Goal: Communication & Community: Answer question/provide support

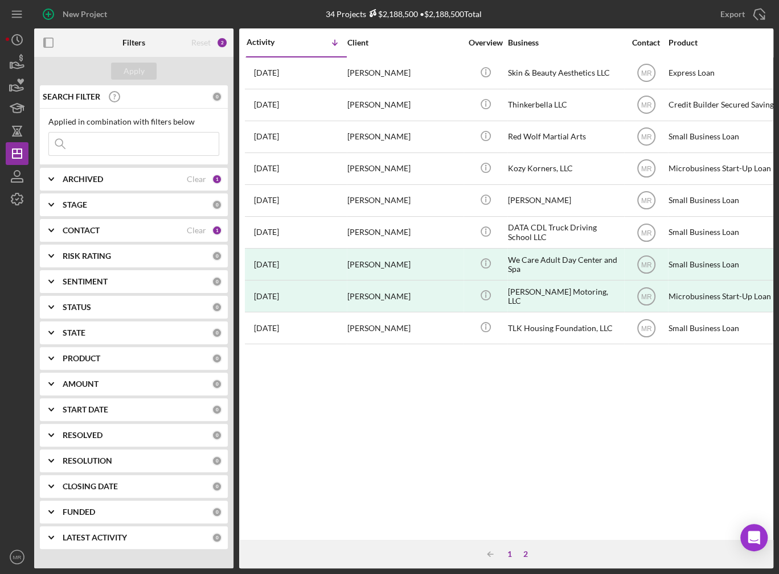
click at [512, 556] on div "1" at bounding box center [509, 554] width 16 height 9
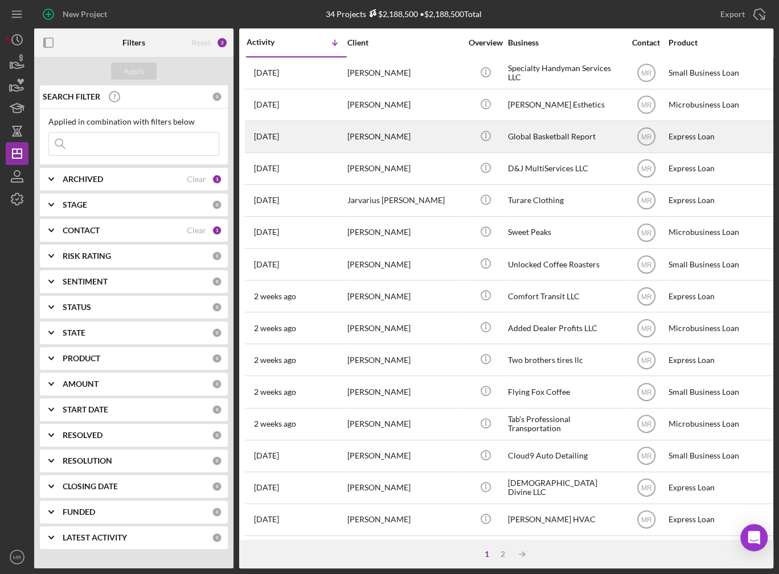
click at [414, 138] on div "[PERSON_NAME]" at bounding box center [404, 137] width 114 height 30
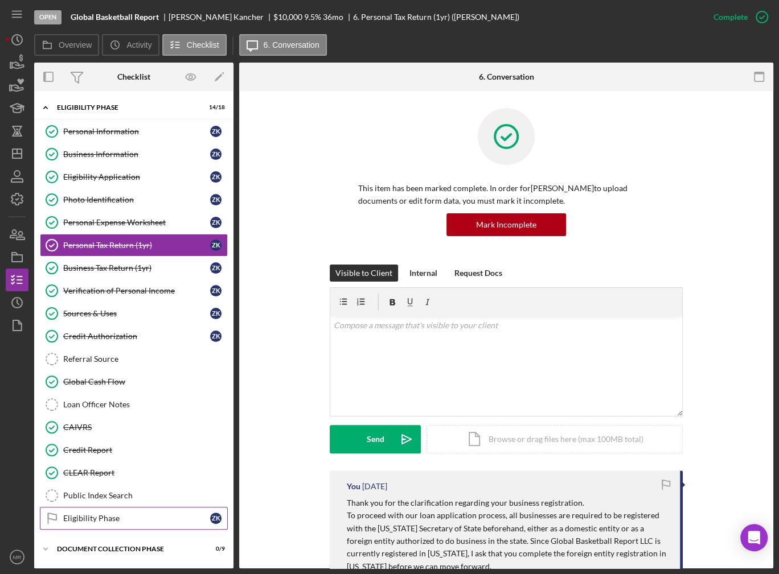
click at [111, 509] on link "Eligibility Phase Eligibility Phase Z K" at bounding box center [134, 518] width 188 height 23
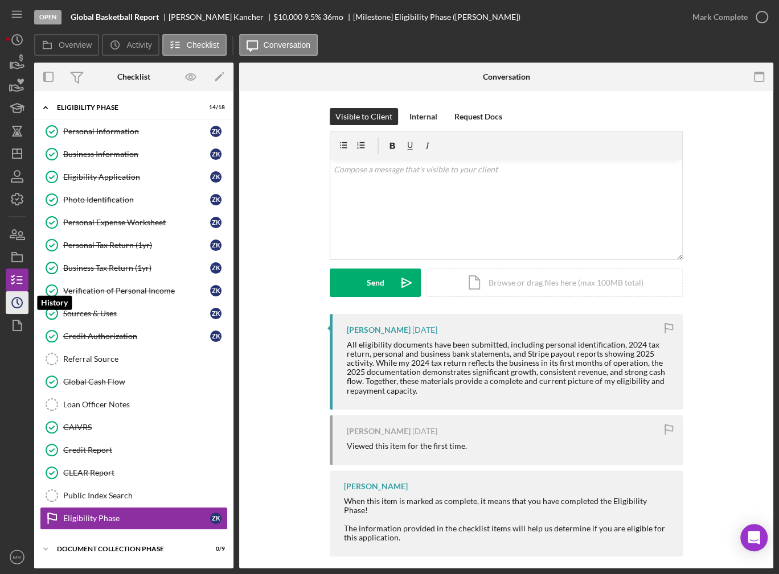
click at [21, 307] on icon "Icon/History" at bounding box center [17, 303] width 28 height 28
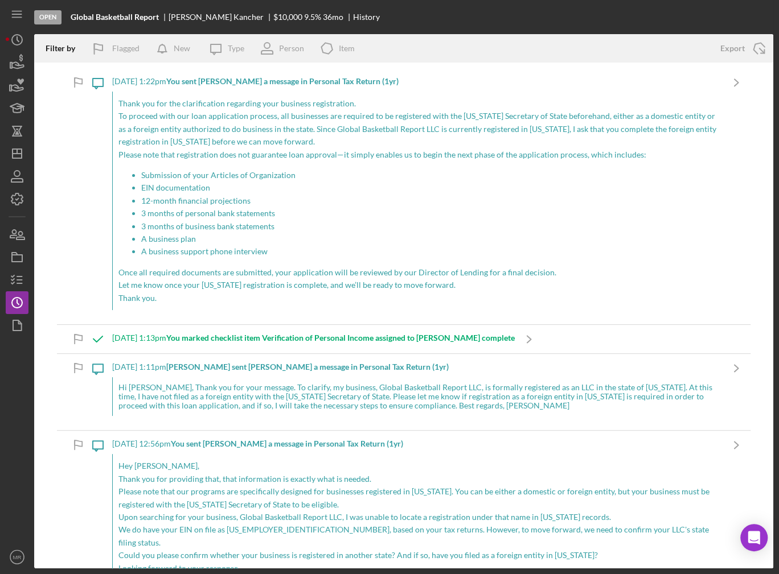
click at [241, 99] on p "Thank you for the clarification regarding your business registration." at bounding box center [417, 103] width 598 height 13
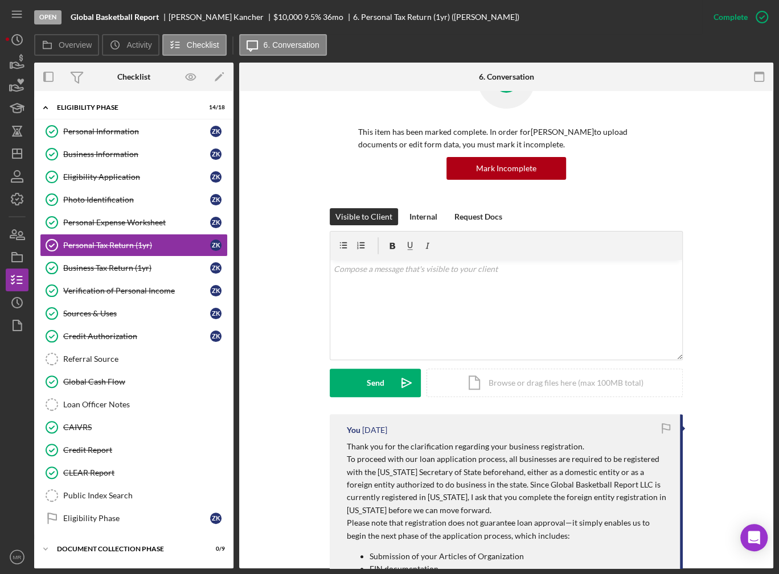
scroll to position [57, 0]
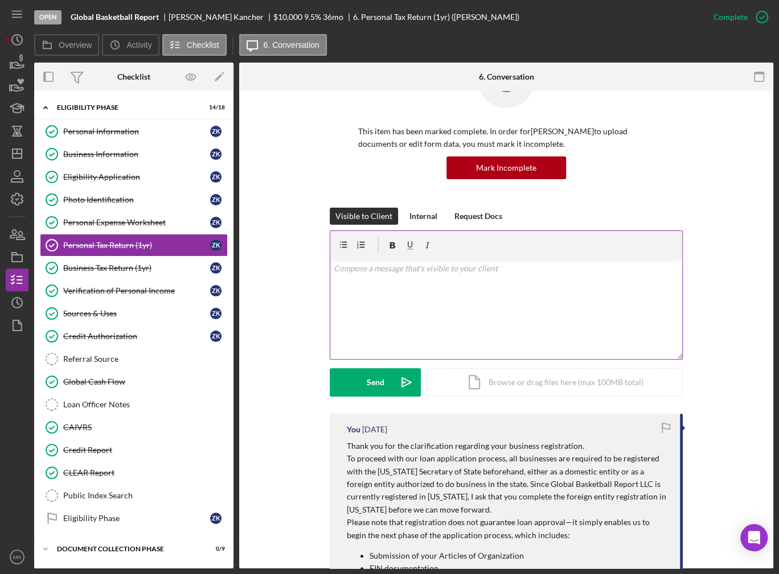
click at [428, 314] on div "v Color teal Color pink Remove color Add row above Add row below Add column bef…" at bounding box center [506, 310] width 352 height 100
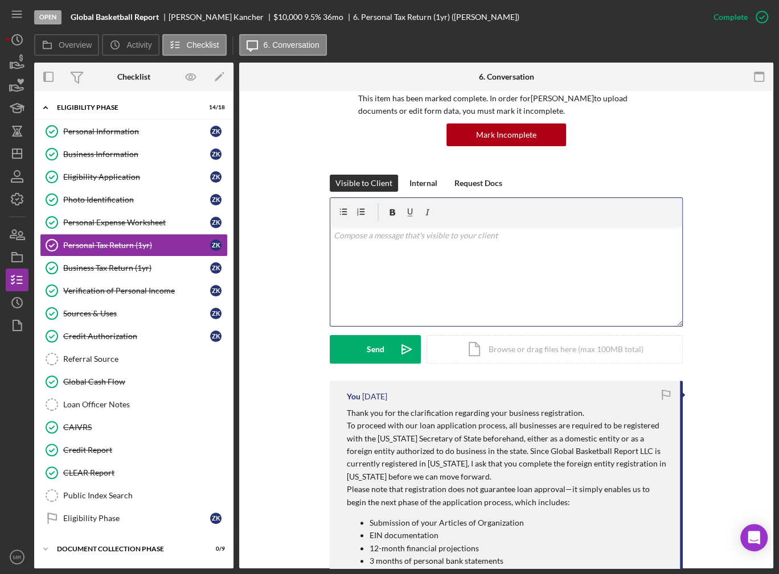
scroll to position [171, 0]
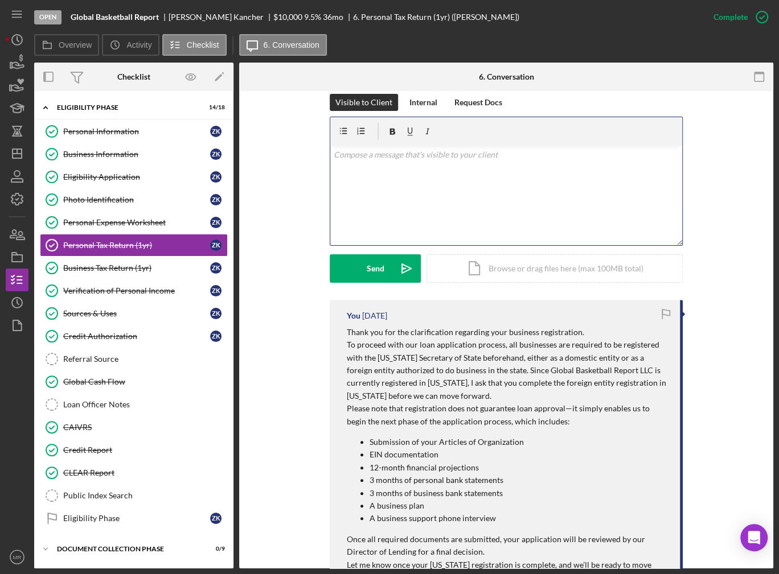
click at [447, 199] on div "v Color teal Color pink Remove color Add row above Add row below Add column bef…" at bounding box center [506, 196] width 352 height 100
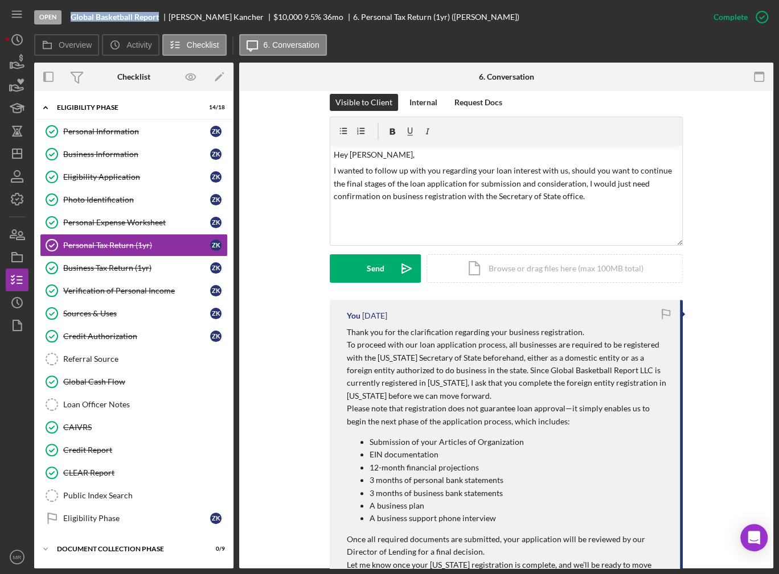
drag, startPoint x: 71, startPoint y: 15, endPoint x: 160, endPoint y: 18, distance: 90.0
click at [160, 18] on div "Global Basketball Report" at bounding box center [120, 17] width 98 height 9
copy b "Global Basketball Report"
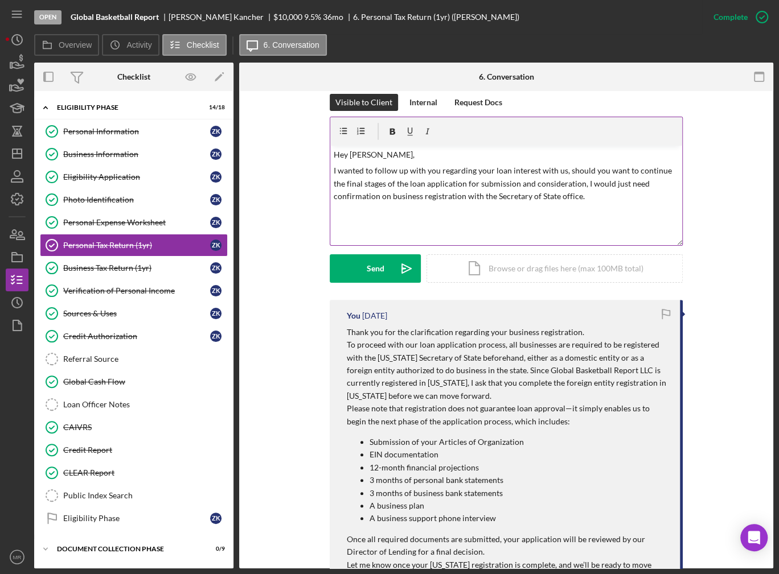
click at [586, 197] on p "I wanted to follow up with you regarding your loan interest with us, should you…" at bounding box center [506, 183] width 345 height 38
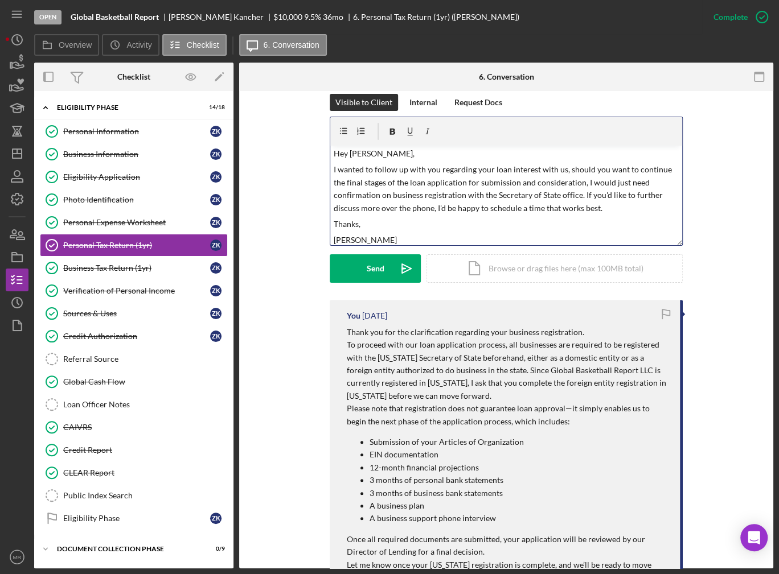
scroll to position [0, 0]
click at [345, 264] on button "Send Icon/icon-invite-send" at bounding box center [375, 268] width 91 height 28
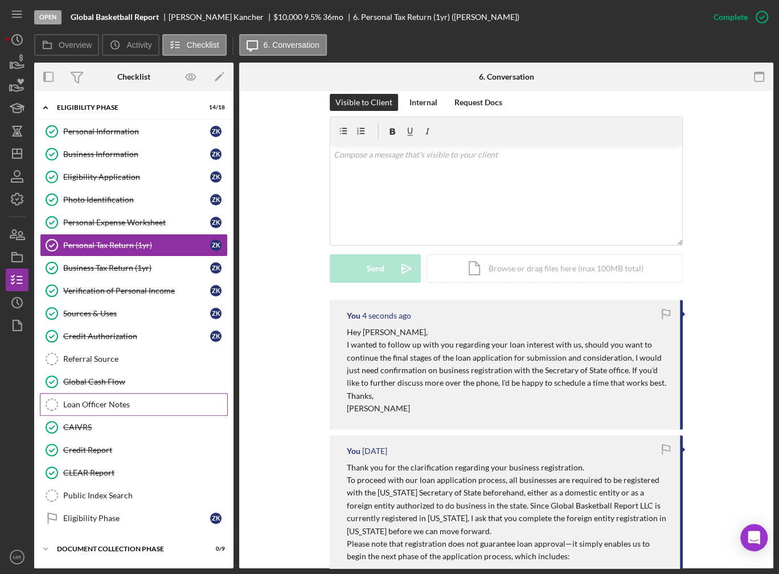
click at [121, 402] on div "Loan Officer Notes" at bounding box center [145, 404] width 164 height 9
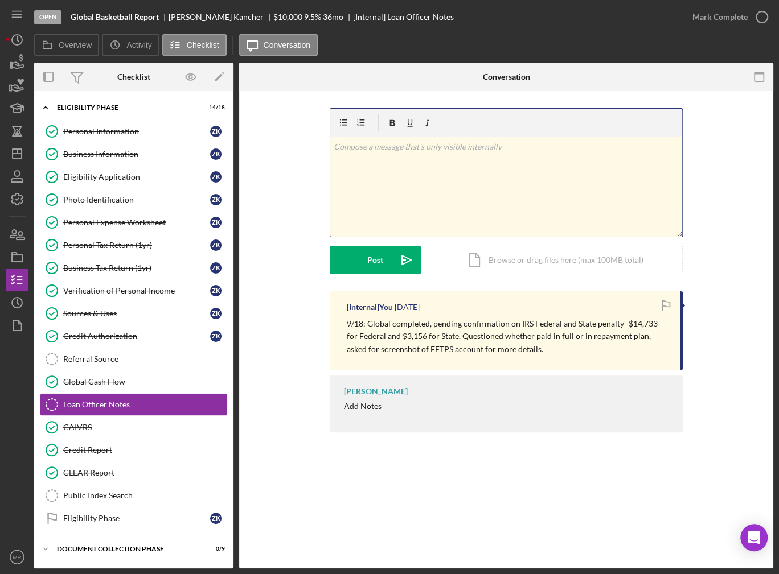
click at [484, 174] on div "v Color teal Color pink Remove color Add row above Add row below Add column bef…" at bounding box center [506, 187] width 352 height 100
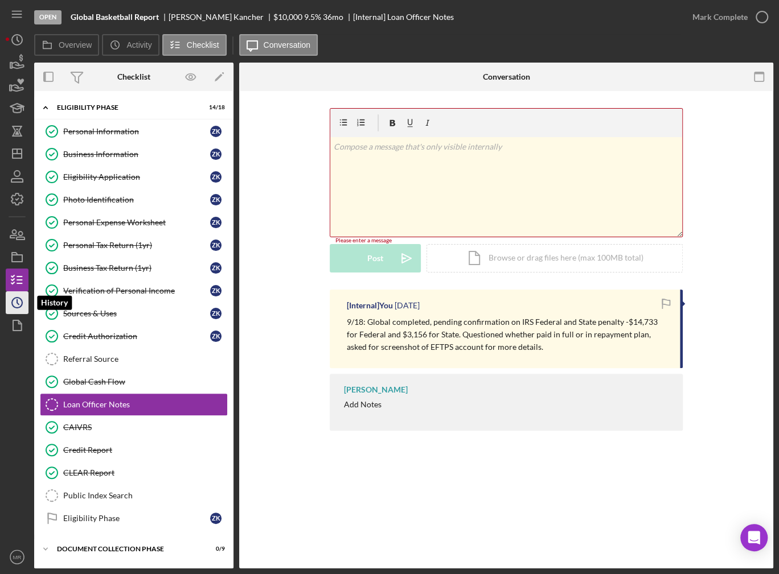
click at [11, 306] on icon "Icon/History" at bounding box center [17, 303] width 28 height 28
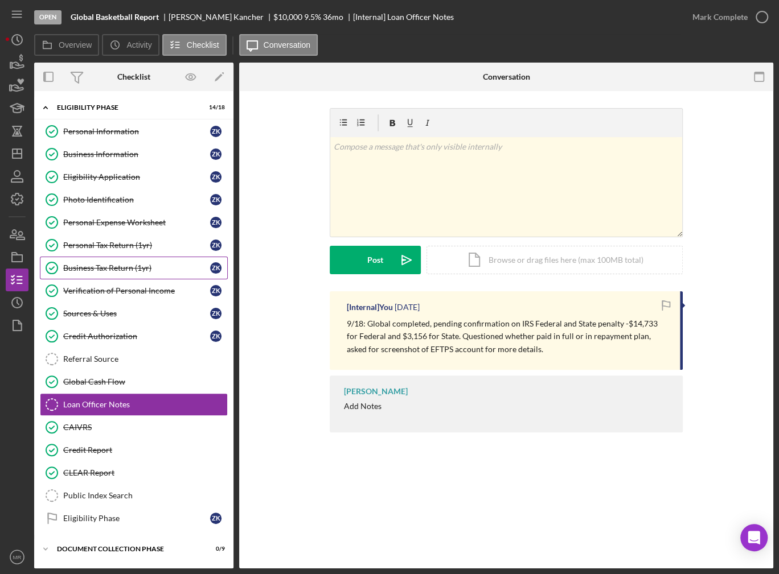
scroll to position [44, 0]
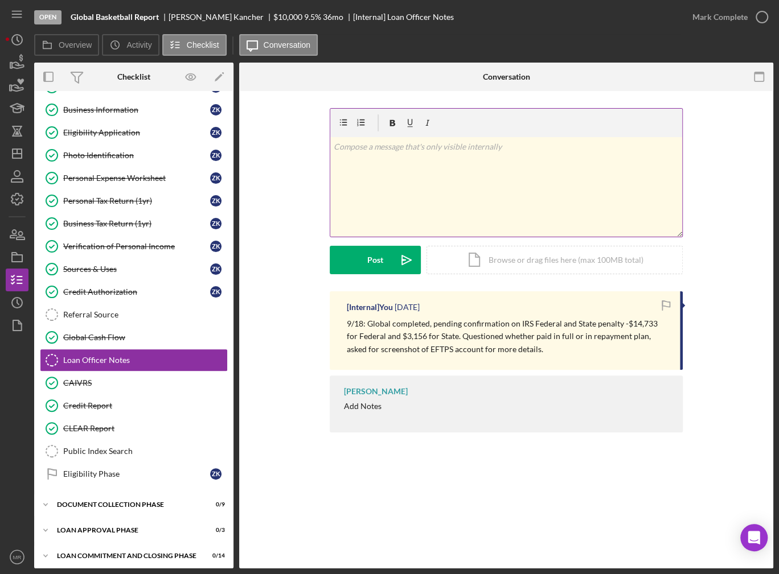
click at [381, 180] on div "v Color teal Color pink Remove color Add row above Add row below Add column bef…" at bounding box center [506, 187] width 352 height 100
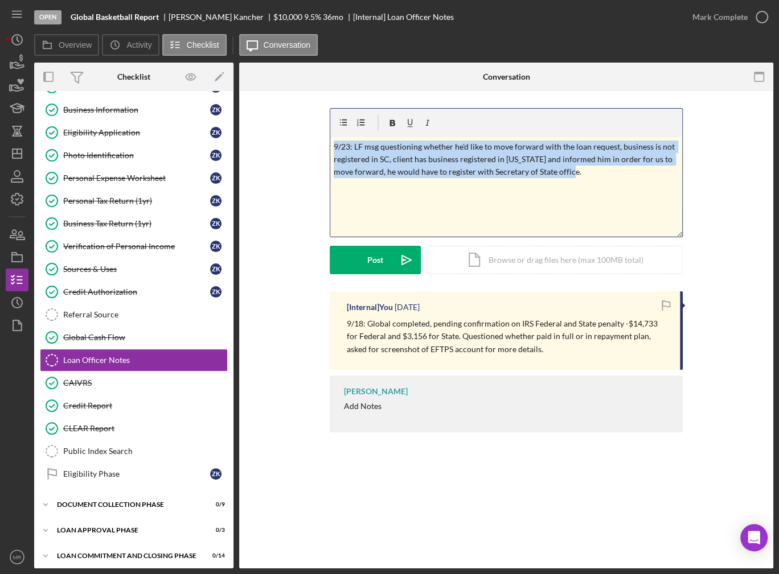
drag, startPoint x: 586, startPoint y: 177, endPoint x: 301, endPoint y: 131, distance: 288.8
click at [301, 131] on div "v Color teal Color pink Remove color Add row above Add row below Add column bef…" at bounding box center [506, 199] width 500 height 183
copy p "9/23: LF msg questioning whether he'd like to move forward with the loan reques…"
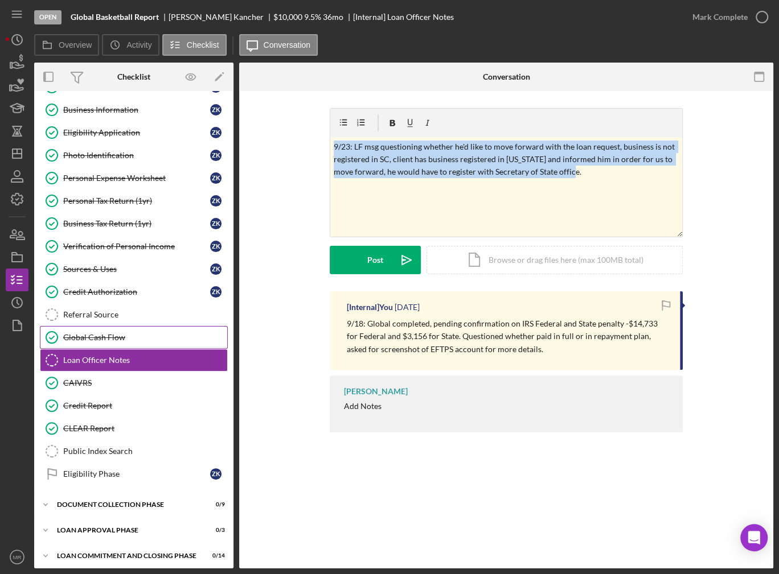
click at [106, 340] on link "Global Cash Flow Global Cash Flow" at bounding box center [134, 337] width 188 height 23
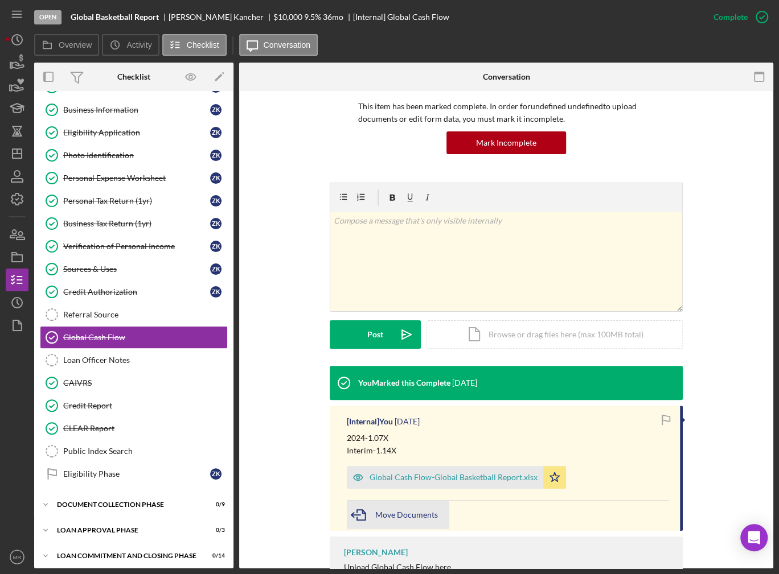
scroll to position [114, 0]
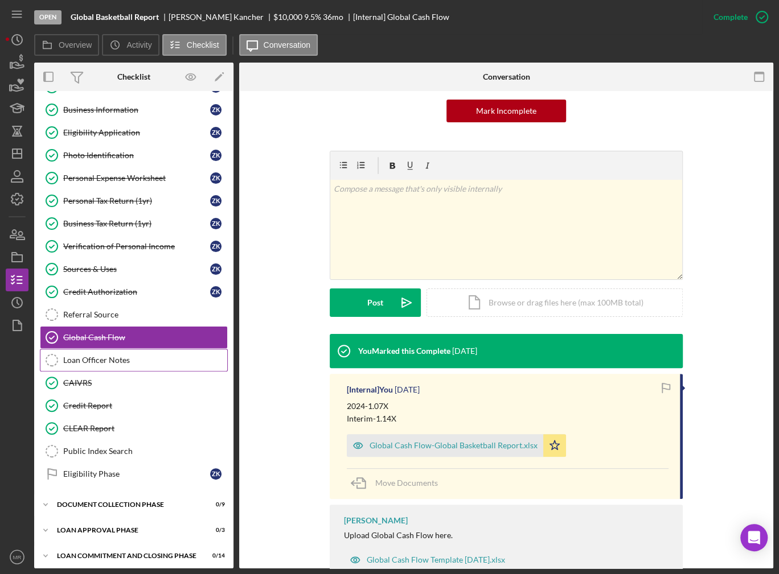
click at [114, 356] on div "Loan Officer Notes" at bounding box center [145, 360] width 164 height 9
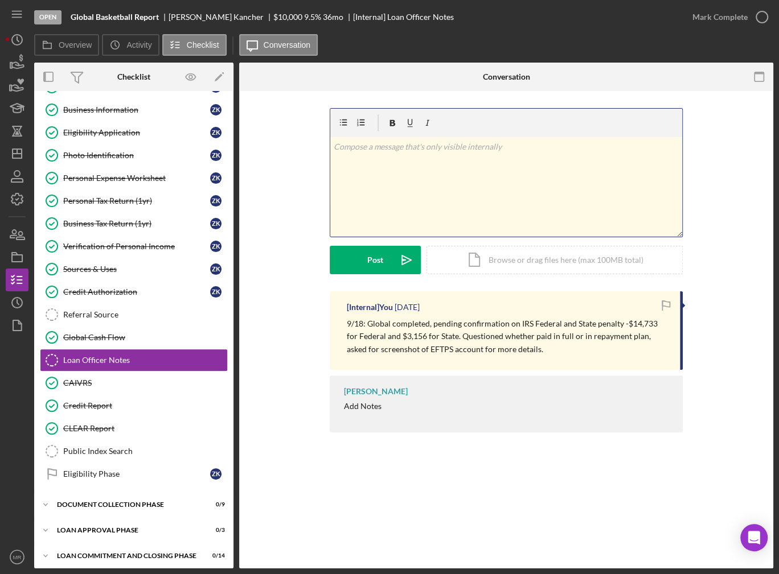
click at [382, 150] on p at bounding box center [506, 147] width 345 height 13
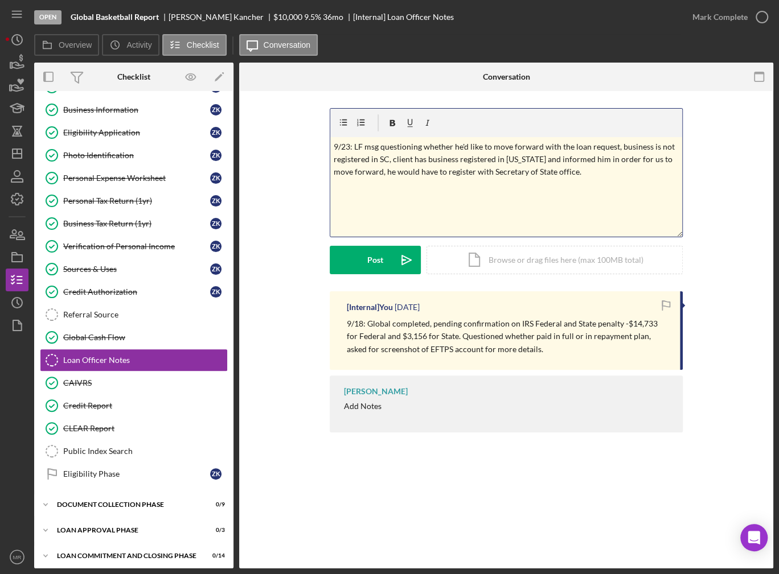
click at [598, 178] on p "9/23: LF msg questioning whether he'd like to move forward with the loan reques…" at bounding box center [506, 160] width 345 height 38
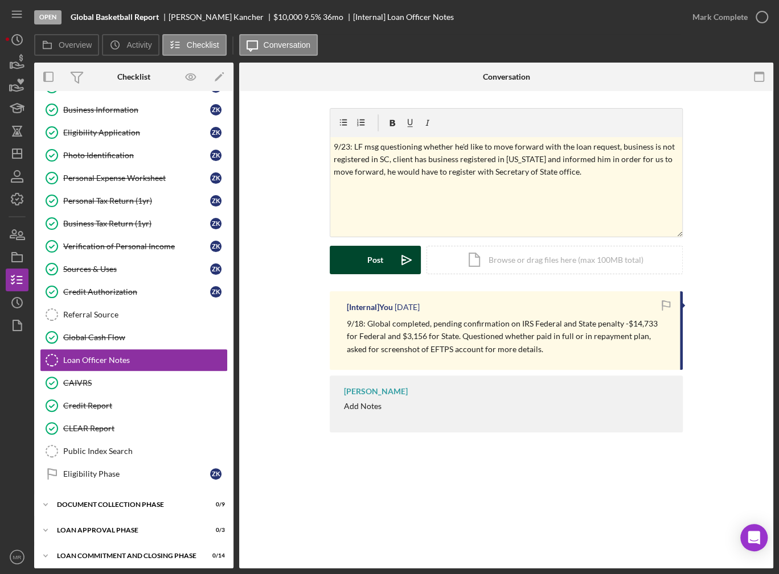
click at [359, 260] on button "Post Icon/icon-invite-send" at bounding box center [375, 260] width 91 height 28
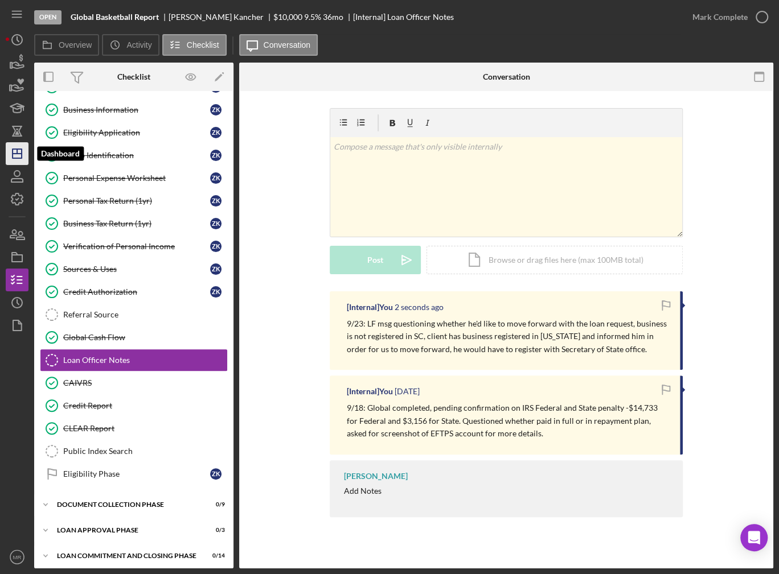
click at [13, 157] on icon "Icon/Dashboard" at bounding box center [17, 153] width 28 height 28
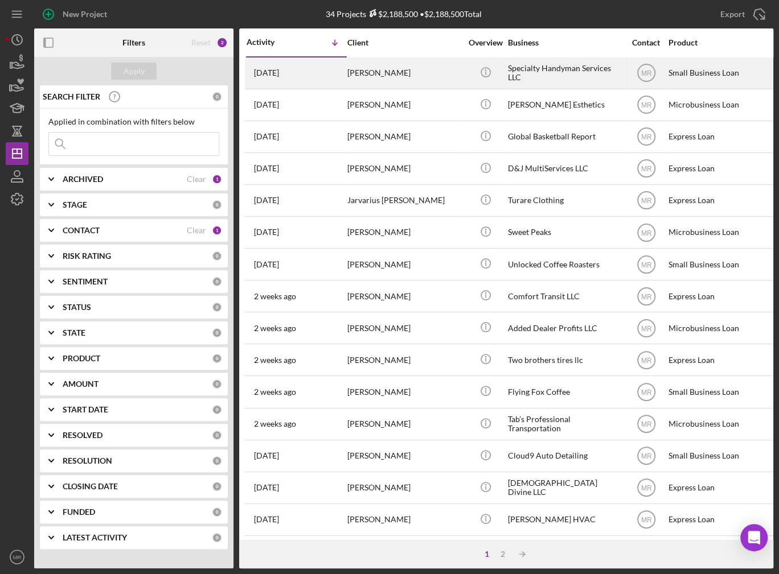
click at [405, 81] on div "[PERSON_NAME]" at bounding box center [404, 73] width 114 height 30
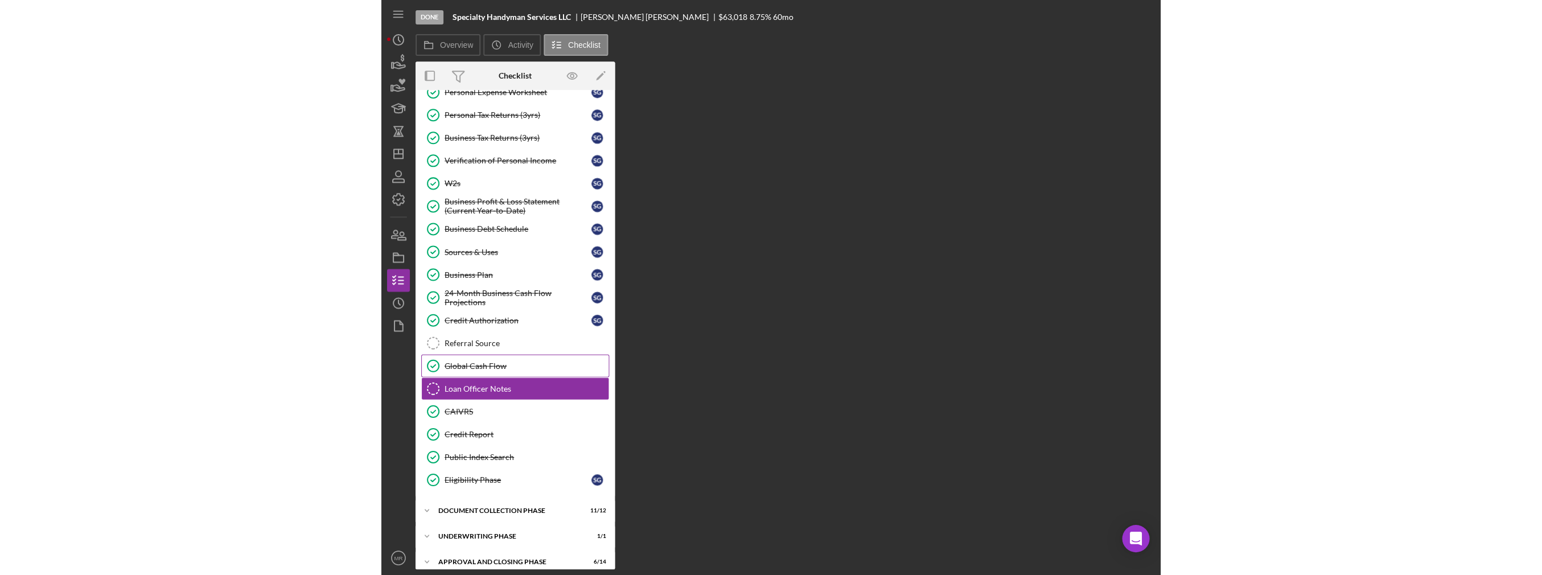
scroll to position [133, 0]
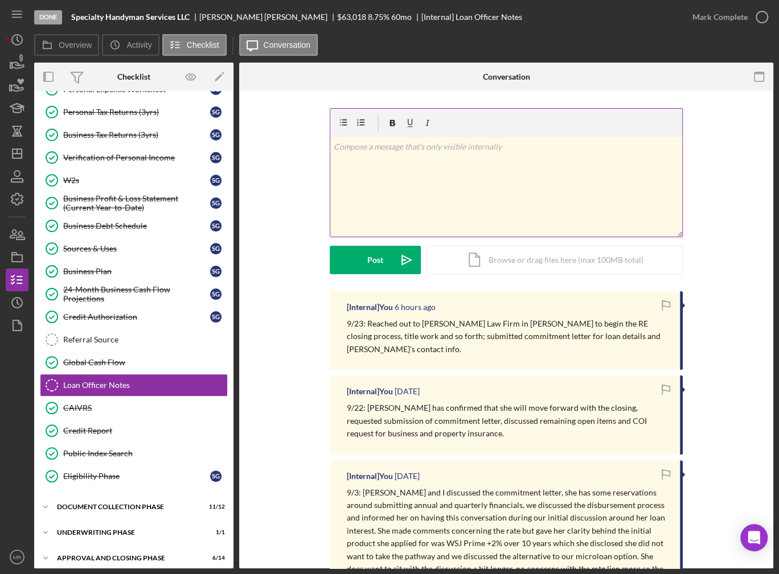
click at [437, 197] on div "v Color teal Color pink Remove color Add row above Add row below Add column bef…" at bounding box center [506, 187] width 352 height 100
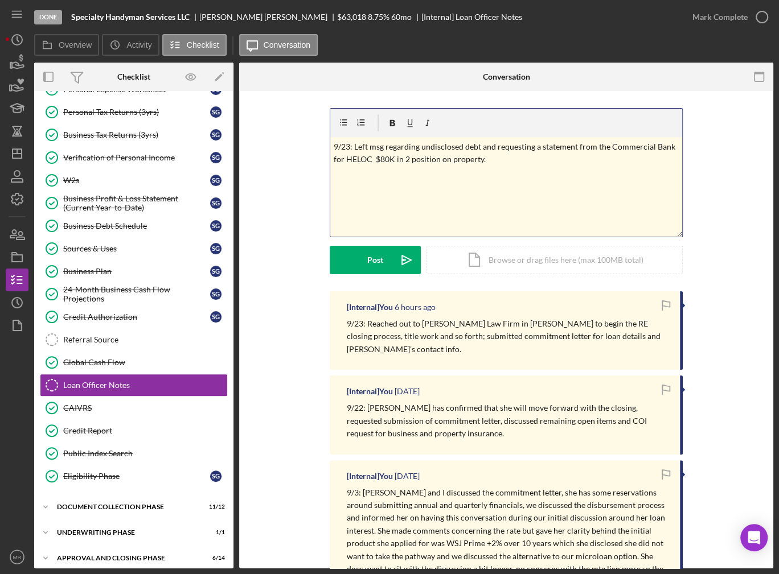
click at [491, 157] on p "9/23: Left msg regarding undisclosed debt and requesting a statement from the C…" at bounding box center [506, 154] width 345 height 26
drag, startPoint x: 384, startPoint y: 173, endPoint x: 322, endPoint y: 172, distance: 62.6
click at [322, 172] on div "v Color teal Color pink Remove color Add row above Add row below Add column bef…" at bounding box center [506, 199] width 500 height 183
click at [470, 170] on p "9/23: Left msg regarding undisclosed debt and requesting a statement from the C…" at bounding box center [506, 160] width 345 height 38
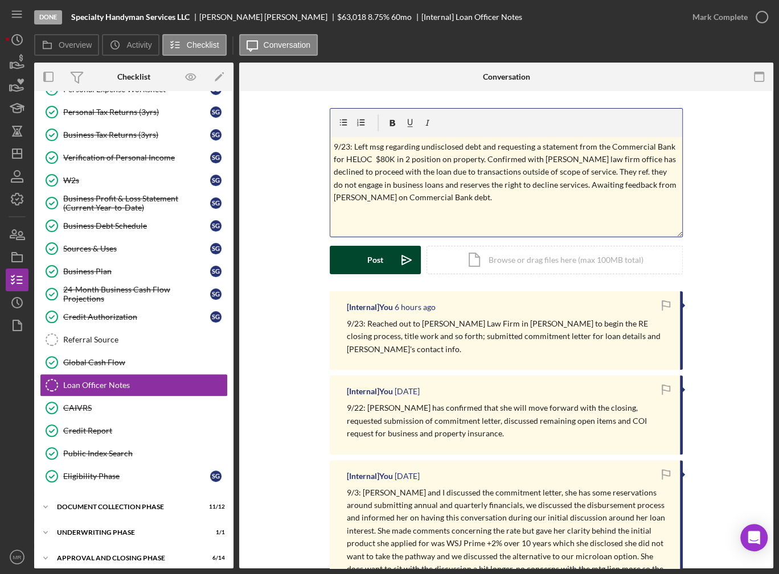
click at [363, 254] on button "Post Icon/icon-invite-send" at bounding box center [375, 260] width 91 height 28
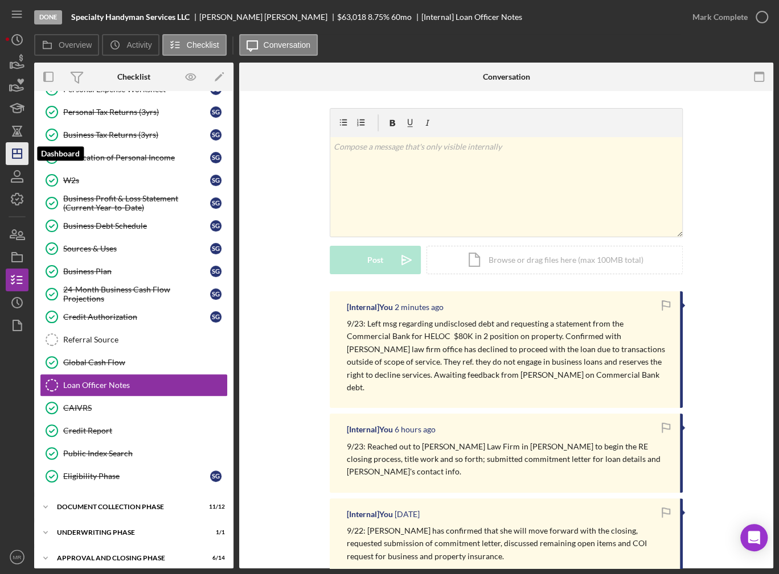
click at [22, 150] on icon "Icon/Dashboard" at bounding box center [17, 153] width 28 height 28
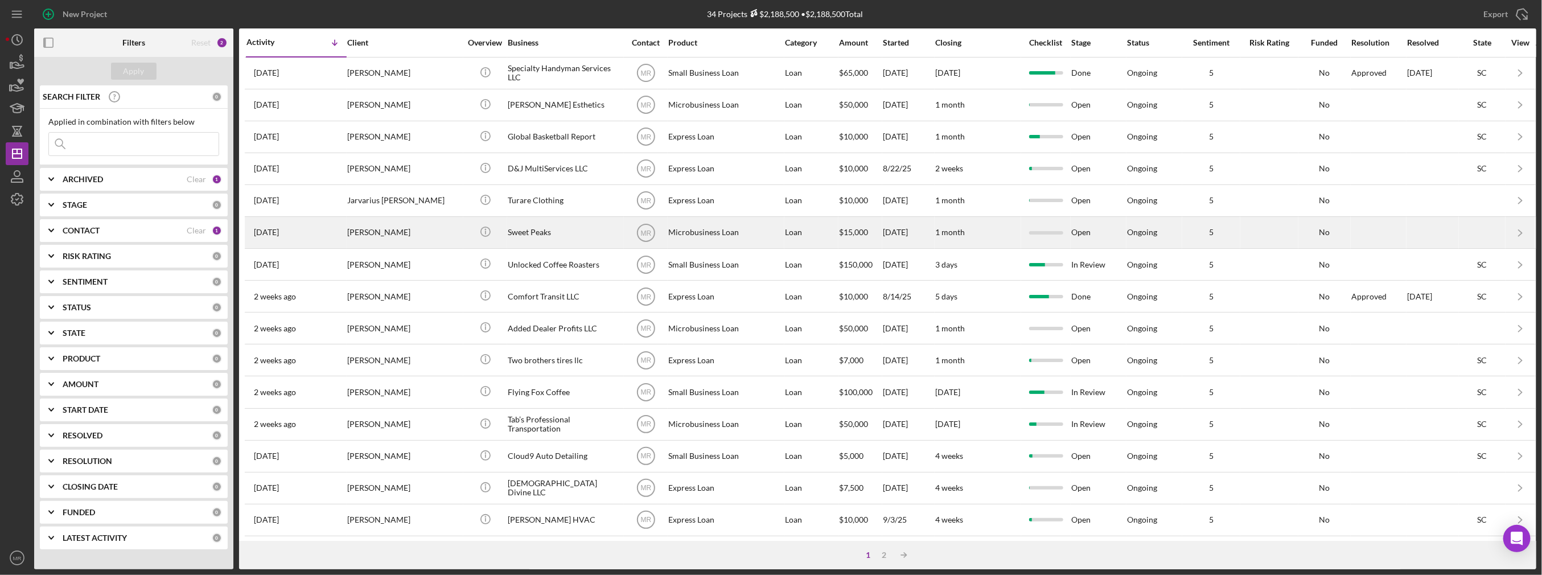
click at [377, 223] on div "[PERSON_NAME]" at bounding box center [404, 232] width 114 height 30
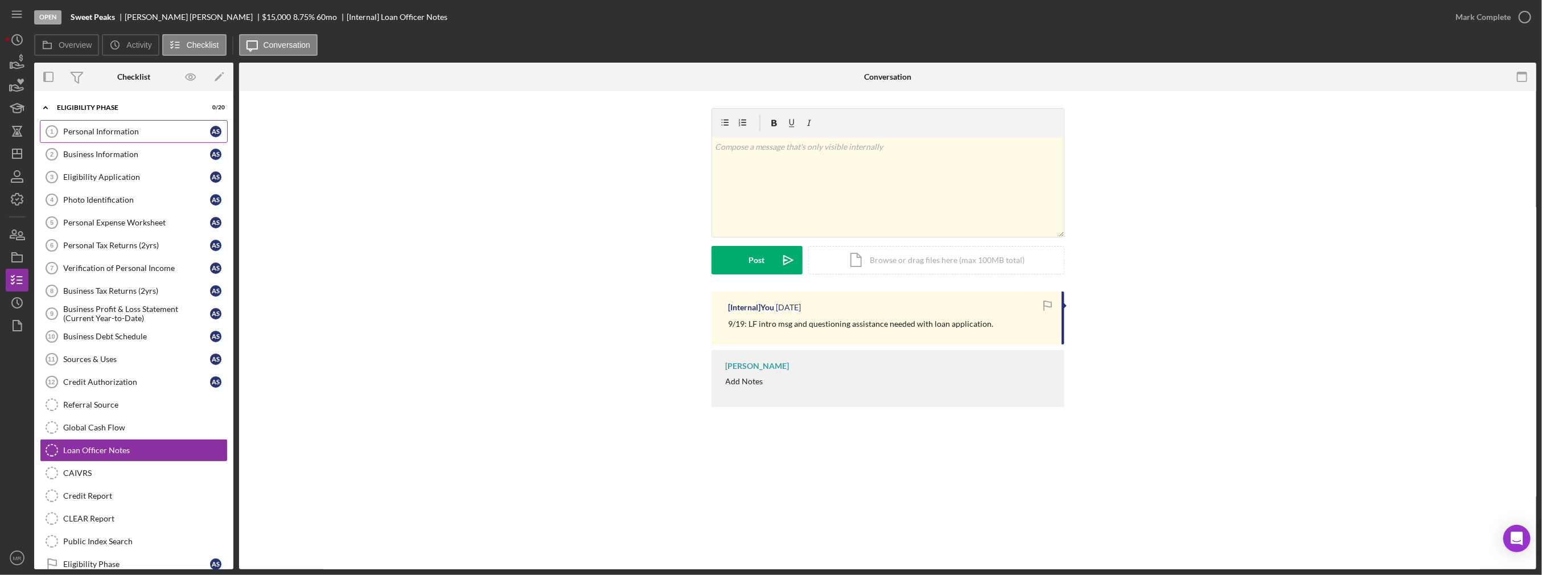
click at [112, 138] on link "Personal Information 1 Personal Information A S" at bounding box center [134, 131] width 188 height 23
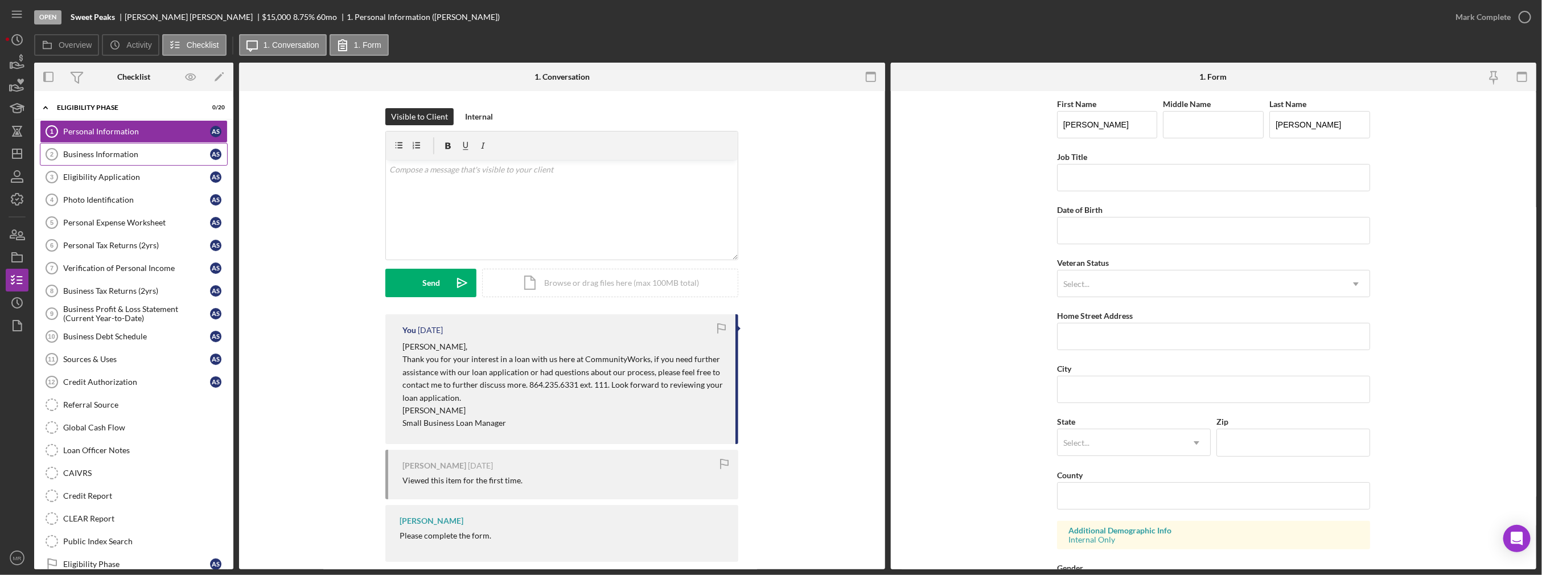
click at [90, 157] on div "Business Information" at bounding box center [136, 154] width 147 height 9
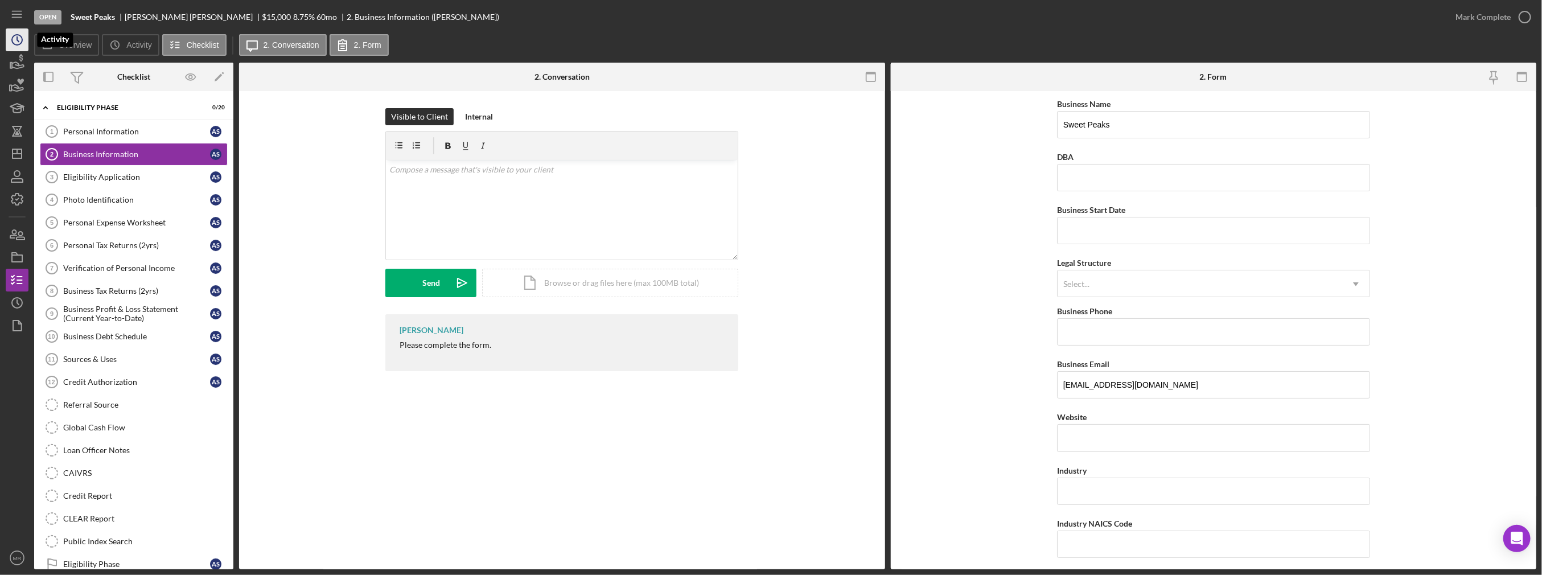
click at [9, 35] on icon "Icon/History" at bounding box center [17, 40] width 28 height 28
click at [22, 149] on icon "Icon/Dashboard" at bounding box center [17, 153] width 28 height 28
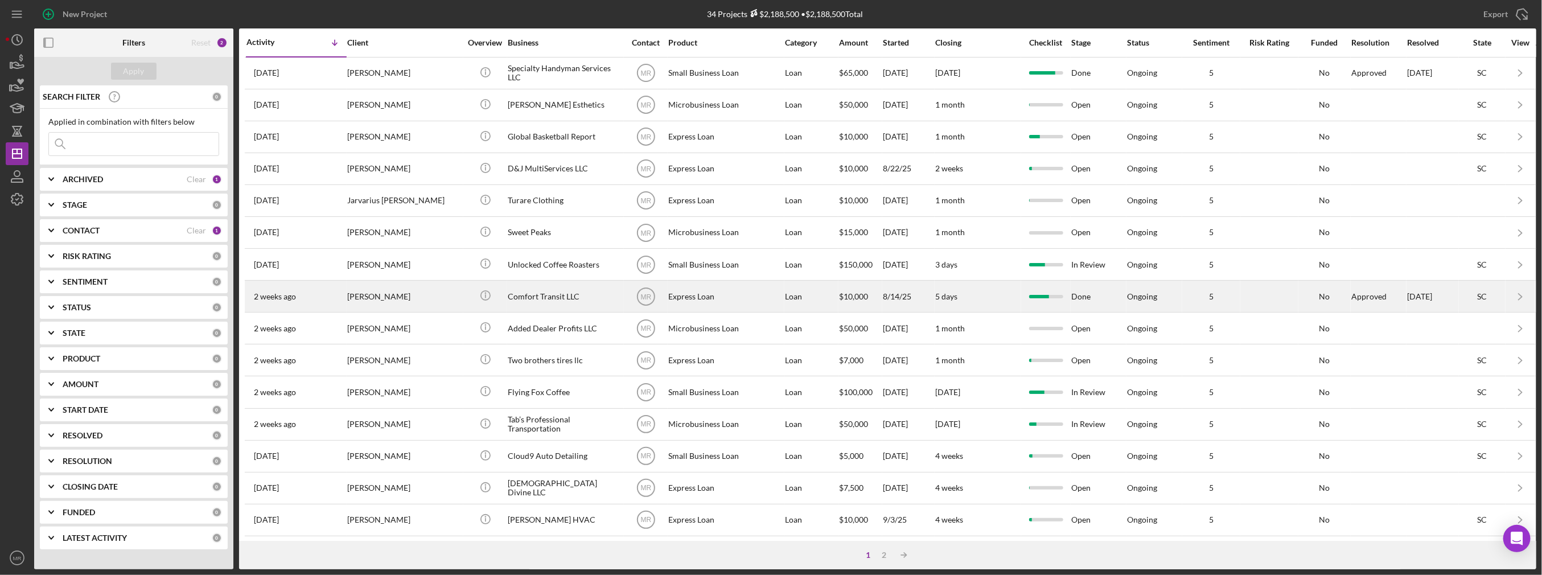
click at [386, 298] on div "[PERSON_NAME]" at bounding box center [404, 296] width 114 height 30
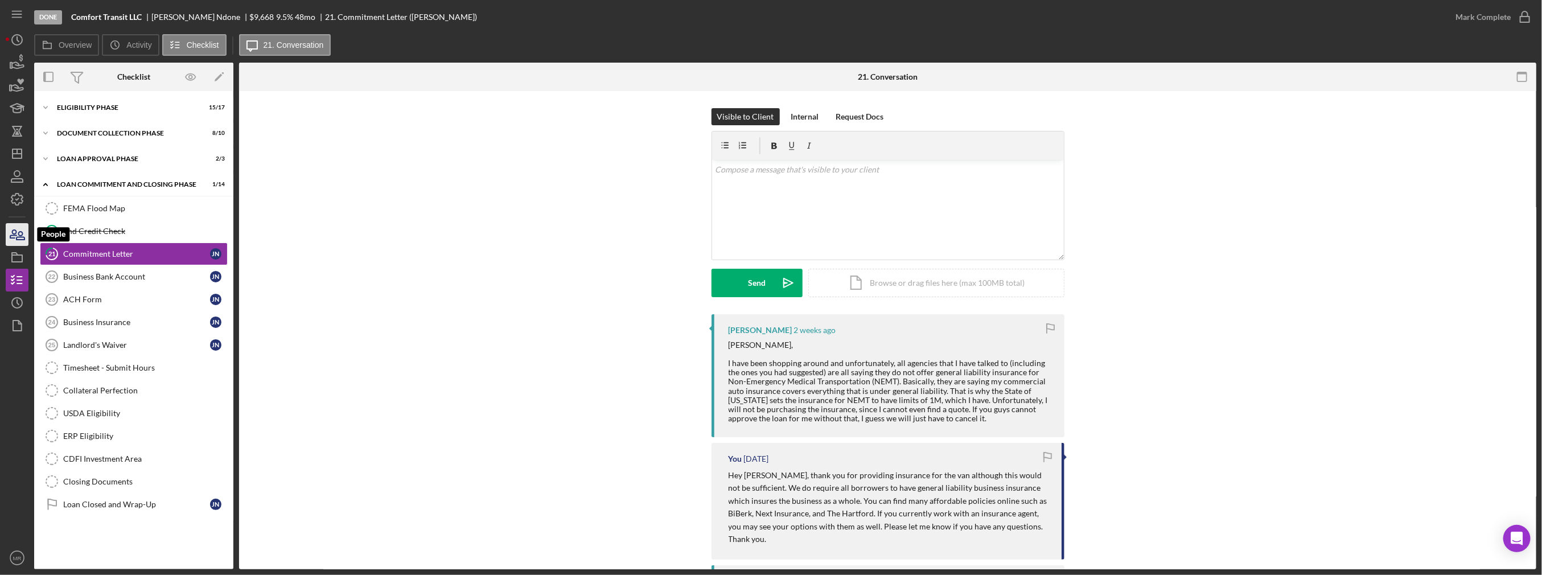
click at [19, 240] on icon "button" at bounding box center [21, 236] width 8 height 8
click at [135, 275] on div "Business Bank Account" at bounding box center [136, 276] width 147 height 9
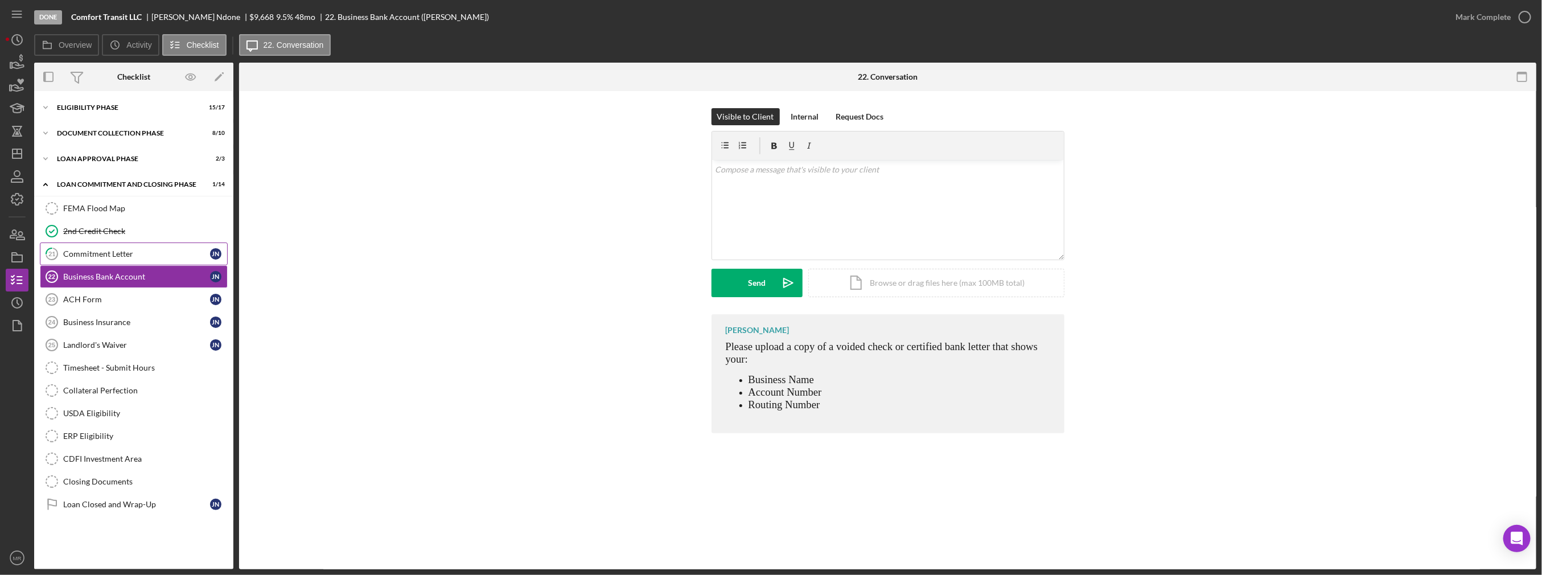
click at [133, 254] on div "Commitment Letter" at bounding box center [136, 253] width 147 height 9
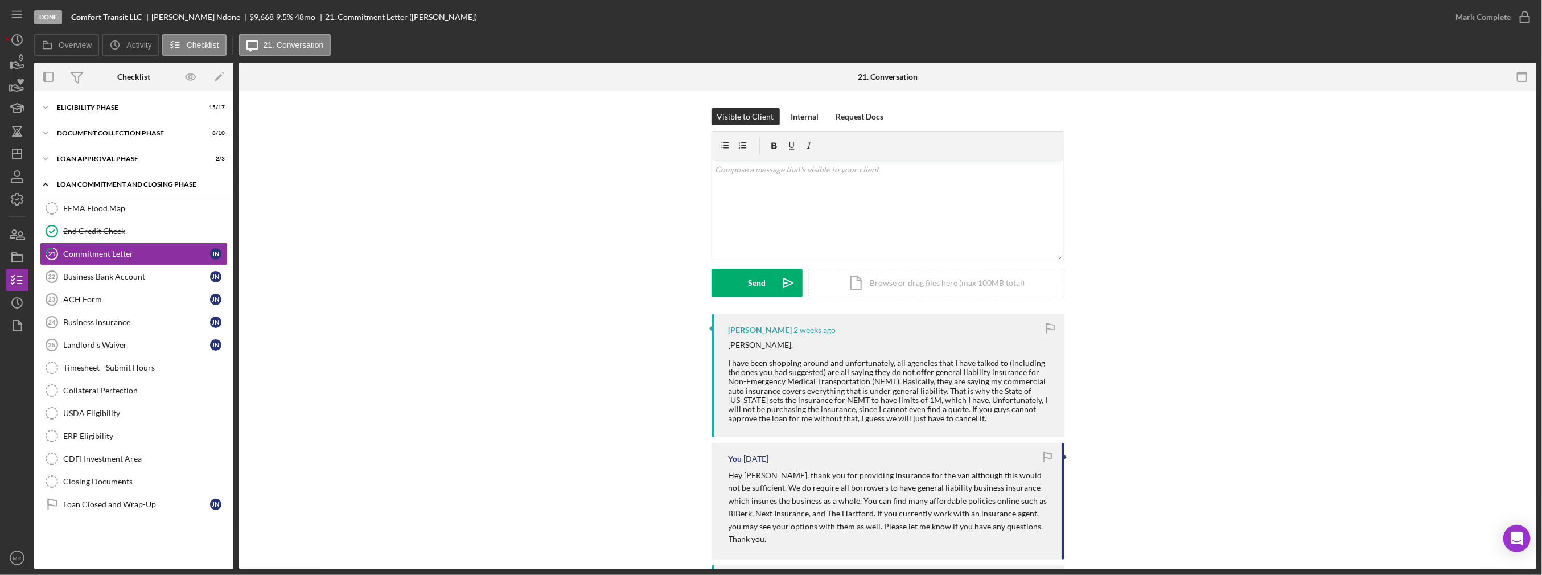
click at [113, 184] on div "Loan Commitment and Closing Phase" at bounding box center [138, 184] width 162 height 7
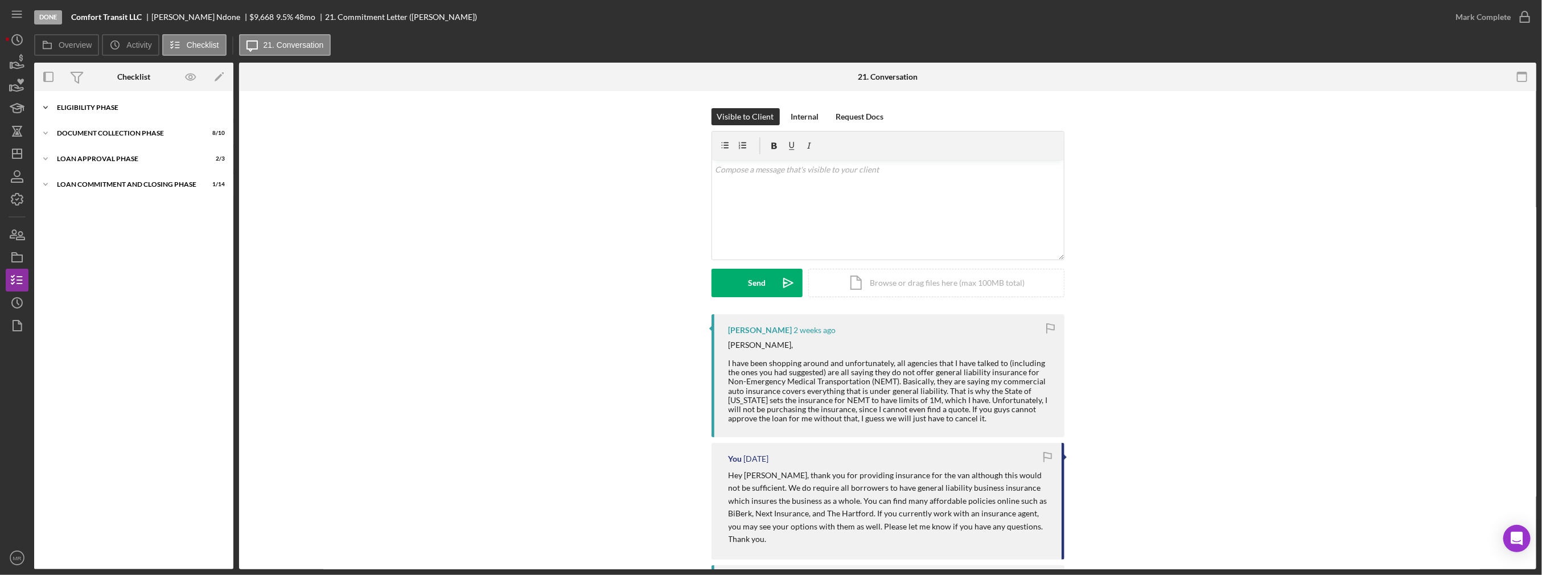
click at [121, 111] on div "Icon/Expander Eligibility Phase 15 / 17" at bounding box center [133, 107] width 199 height 23
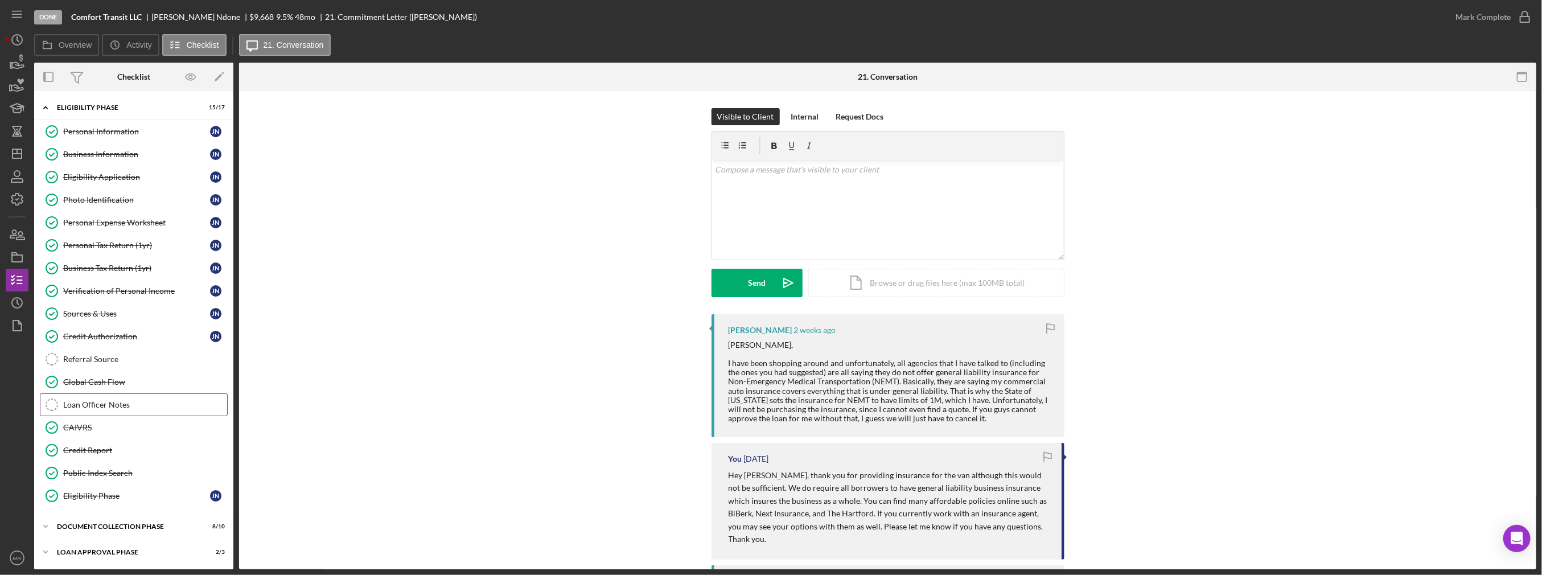
click at [125, 408] on link "Loan Officer Notes Loan Officer Notes" at bounding box center [134, 404] width 188 height 23
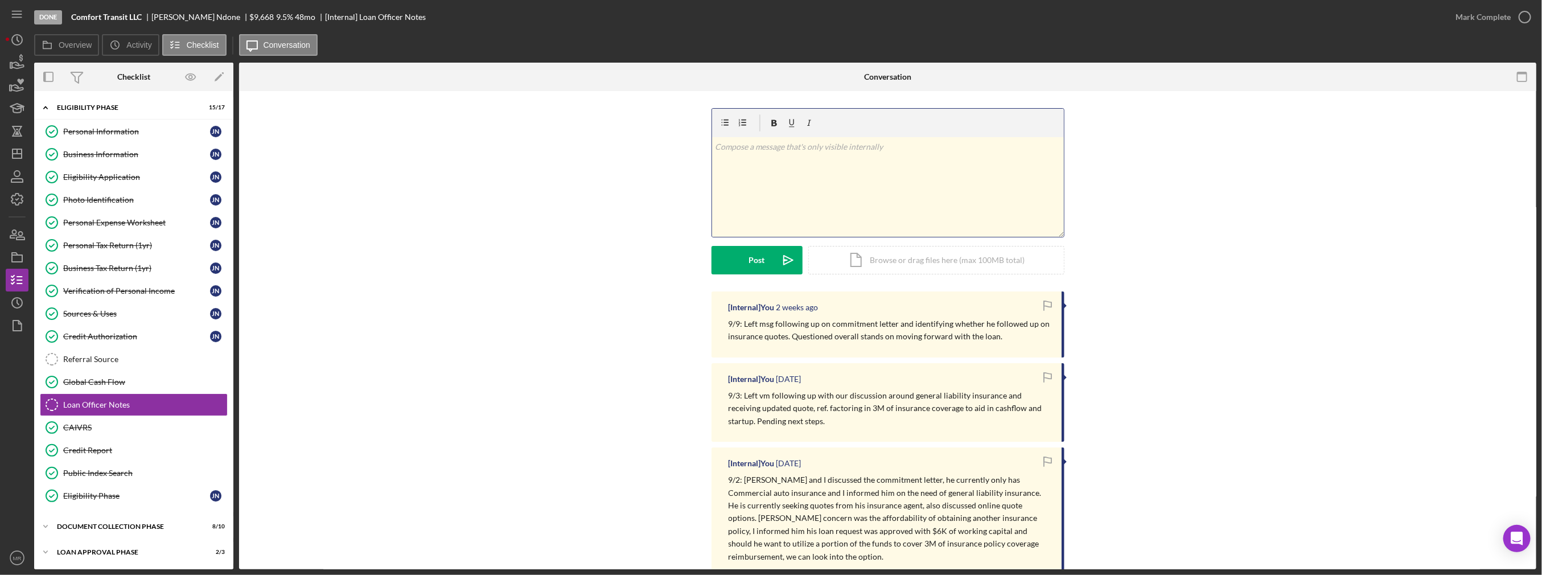
click at [778, 182] on div "v Color teal Color pink Remove color Add row above Add row below Add column bef…" at bounding box center [888, 187] width 352 height 100
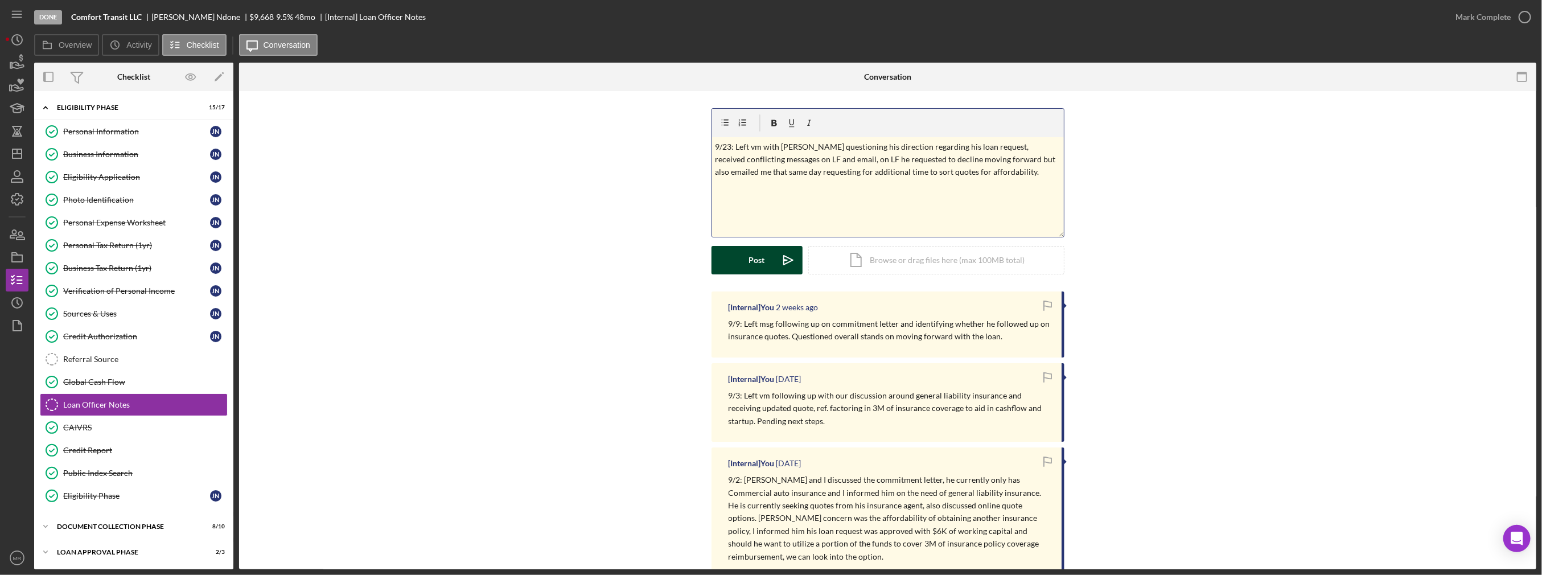
click at [745, 264] on button "Post Icon/icon-invite-send" at bounding box center [756, 260] width 91 height 28
